Goal: Find specific page/section: Find specific page/section

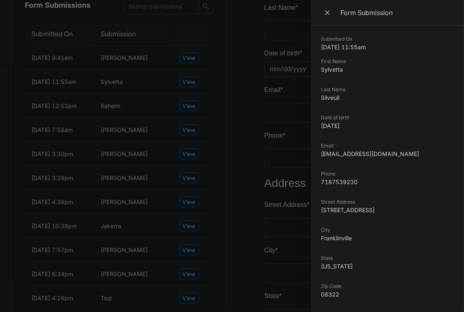
scroll to position [582, 0]
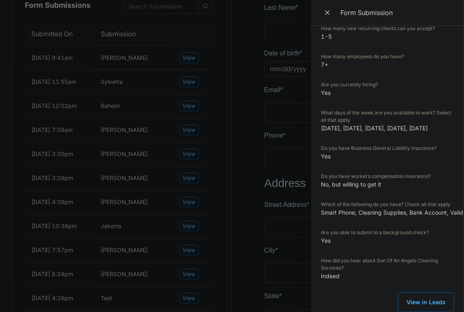
click at [242, 110] on div at bounding box center [232, 156] width 464 height 312
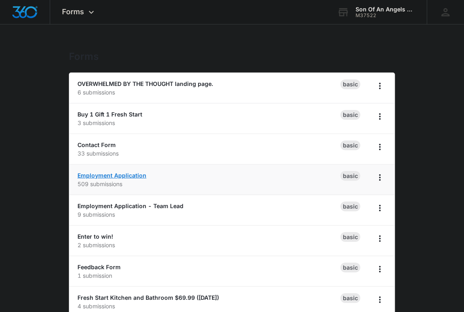
click at [140, 174] on link "Employment Application" at bounding box center [111, 175] width 69 height 7
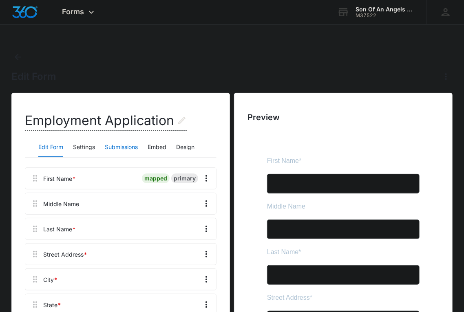
click at [119, 144] on button "Submissions" at bounding box center [121, 148] width 33 height 20
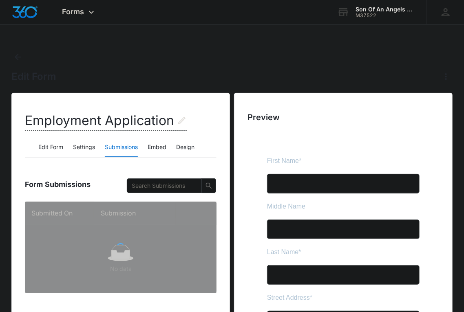
scroll to position [65, 0]
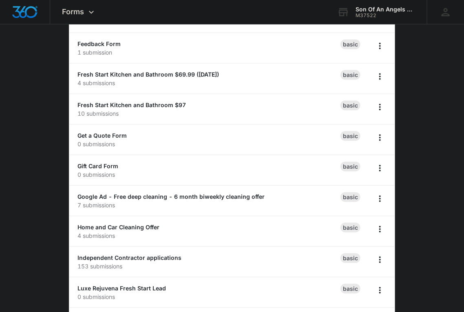
scroll to position [225, 0]
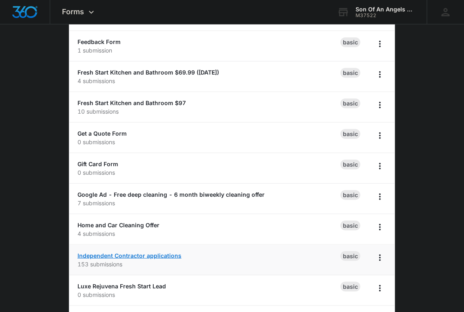
click at [141, 252] on link "Independent Contractor applications" at bounding box center [129, 255] width 104 height 7
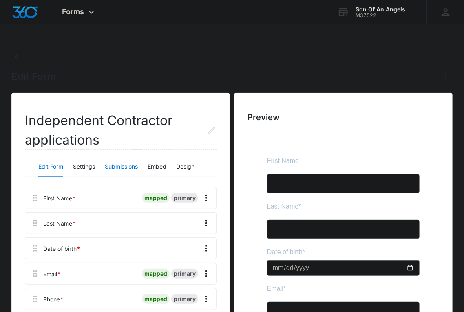
click at [122, 164] on button "Submissions" at bounding box center [121, 167] width 33 height 20
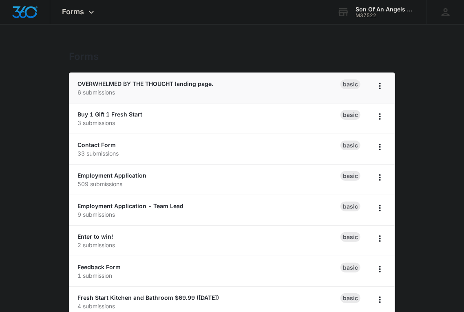
scroll to position [75, 0]
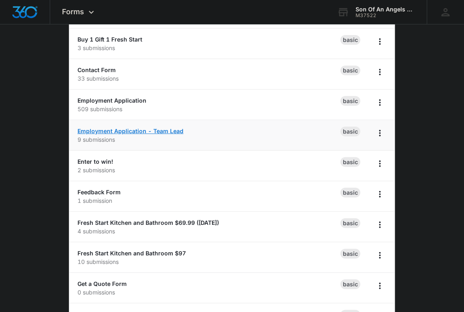
click at [123, 130] on link "Employment Application - Team Lead" at bounding box center [130, 131] width 106 height 7
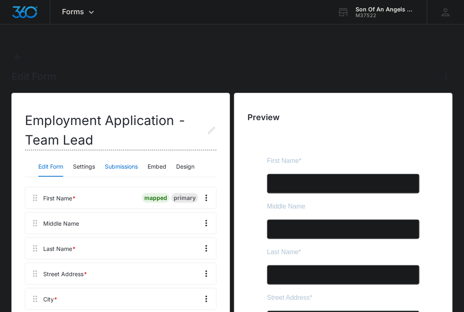
click at [126, 166] on button "Submissions" at bounding box center [121, 167] width 33 height 20
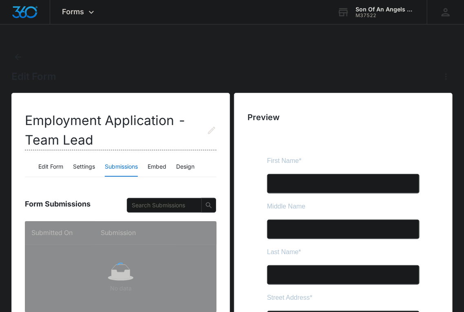
scroll to position [52, 0]
